Goal: Check status: Check status

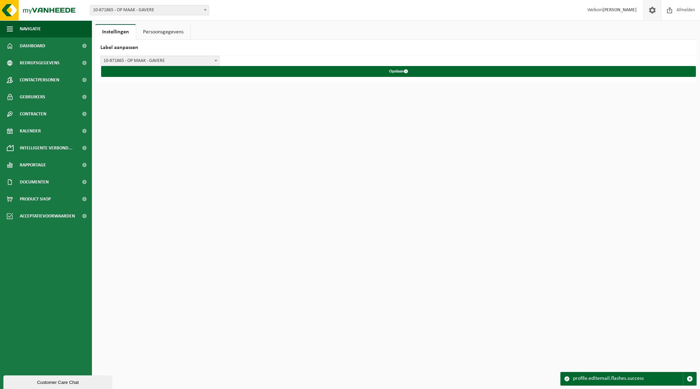
click at [169, 33] on link "Persoonsgegevens" at bounding box center [163, 32] width 54 height 16
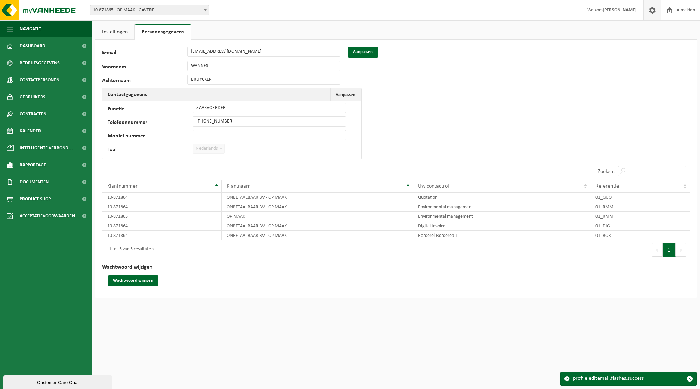
click at [115, 30] on link "Instellingen" at bounding box center [114, 32] width 39 height 16
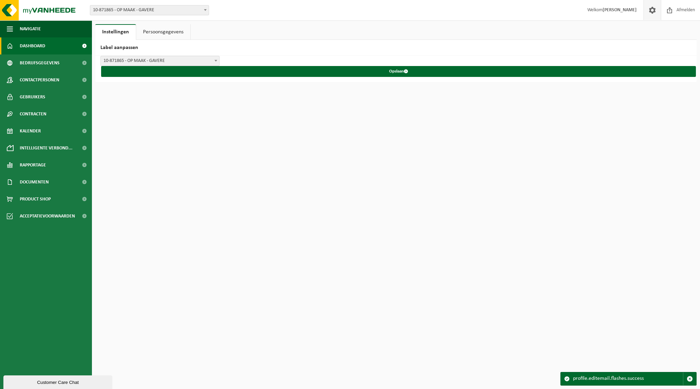
click at [46, 45] on link "Dashboard" at bounding box center [46, 45] width 92 height 17
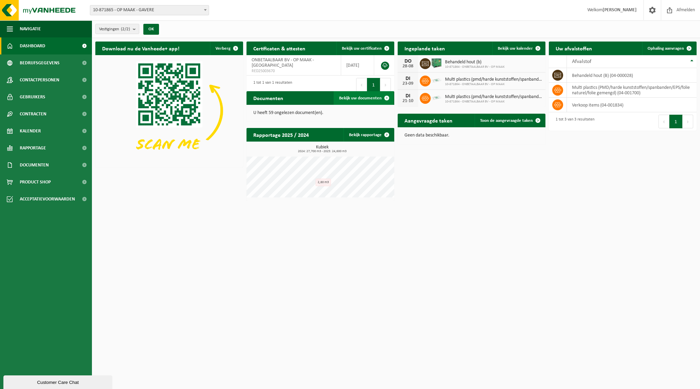
click at [367, 95] on link "Bekijk uw documenten" at bounding box center [364, 98] width 60 height 14
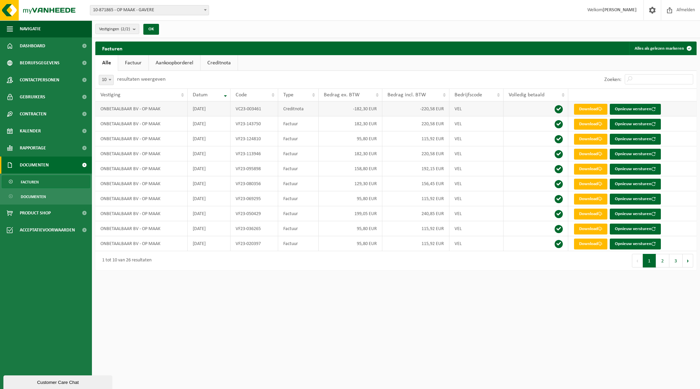
click at [149, 109] on td "ONBETAALBAAR BV - OP MAAK" at bounding box center [141, 108] width 92 height 15
click at [130, 62] on link "Factuur" at bounding box center [133, 63] width 30 height 16
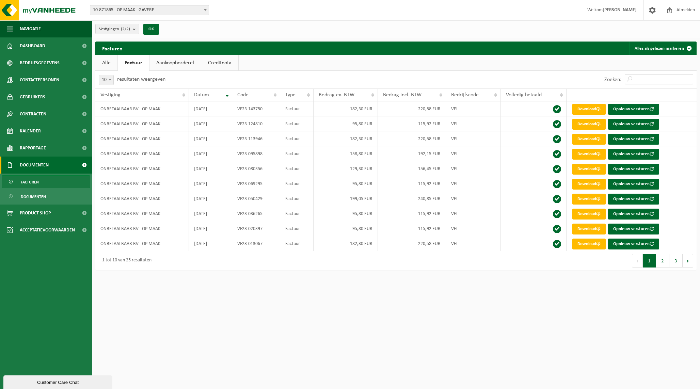
click at [166, 61] on link "Aankoopborderel" at bounding box center [174, 63] width 51 height 16
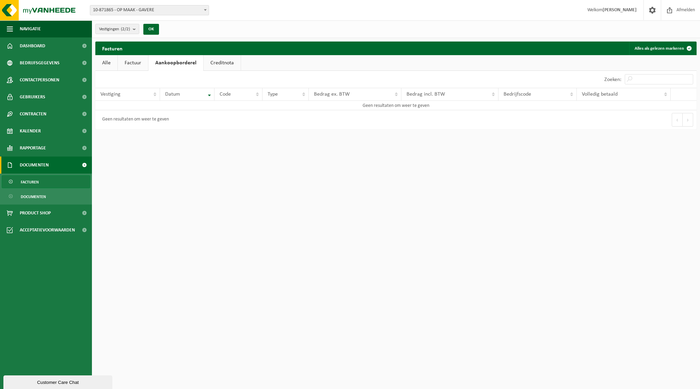
click at [219, 64] on link "Creditnota" at bounding box center [222, 63] width 37 height 16
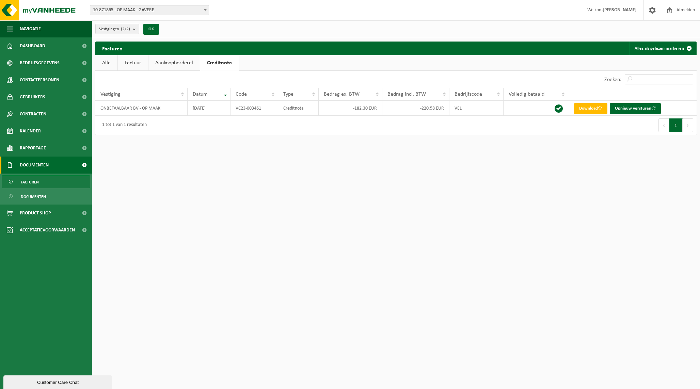
click at [159, 182] on html "Vestiging: 10-871865 - OP MAAK - GAVERE 10-871864 - ONBETAALBAAR BV - OP MAAK -…" at bounding box center [350, 194] width 700 height 389
click at [42, 98] on span "Gebruikers" at bounding box center [33, 96] width 26 height 17
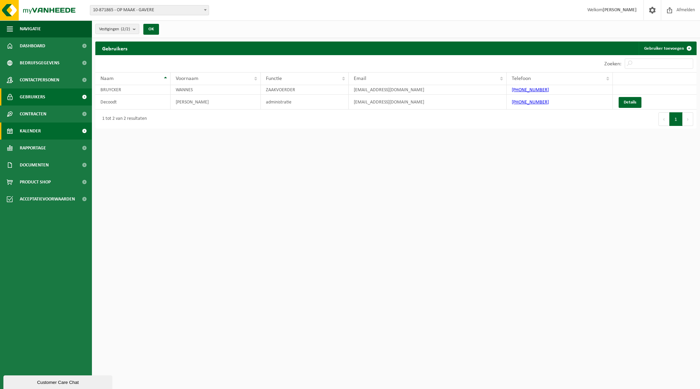
click at [33, 129] on span "Kalender" at bounding box center [30, 131] width 21 height 17
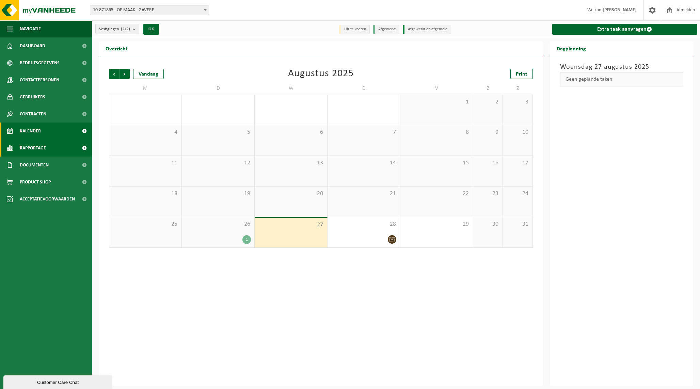
click at [33, 151] on span "Rapportage" at bounding box center [33, 148] width 26 height 17
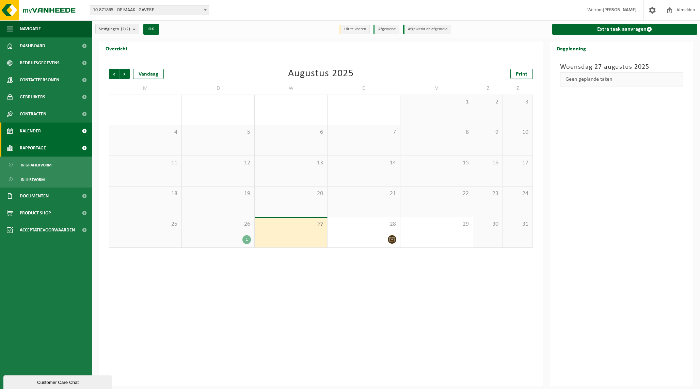
click at [33, 148] on span "Rapportage" at bounding box center [33, 148] width 26 height 17
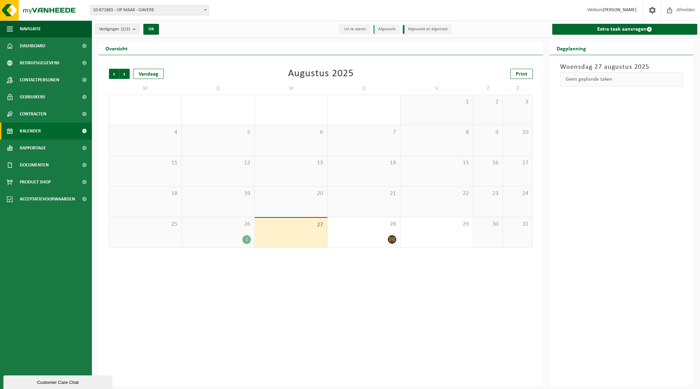
click at [222, 233] on div "26 1" at bounding box center [218, 232] width 72 height 30
